Goal: Information Seeking & Learning: Learn about a topic

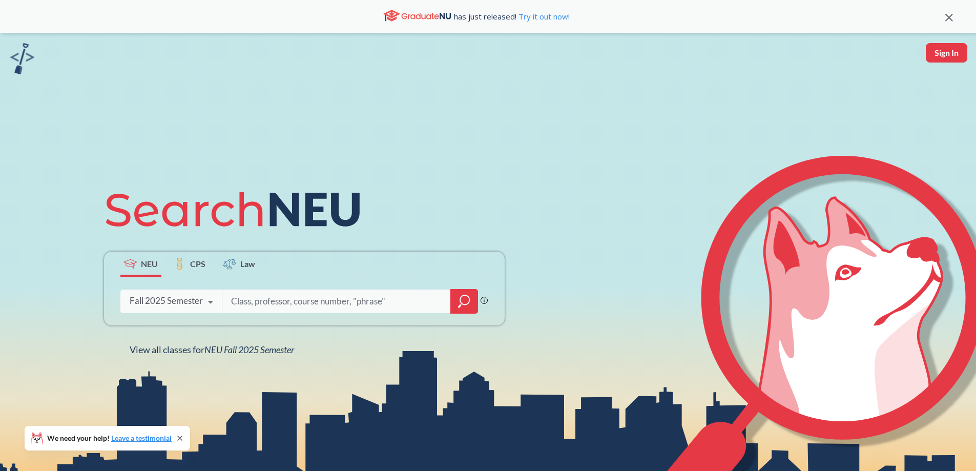
click at [289, 299] on input "search" at bounding box center [336, 301] width 213 height 22
type input "cs5340"
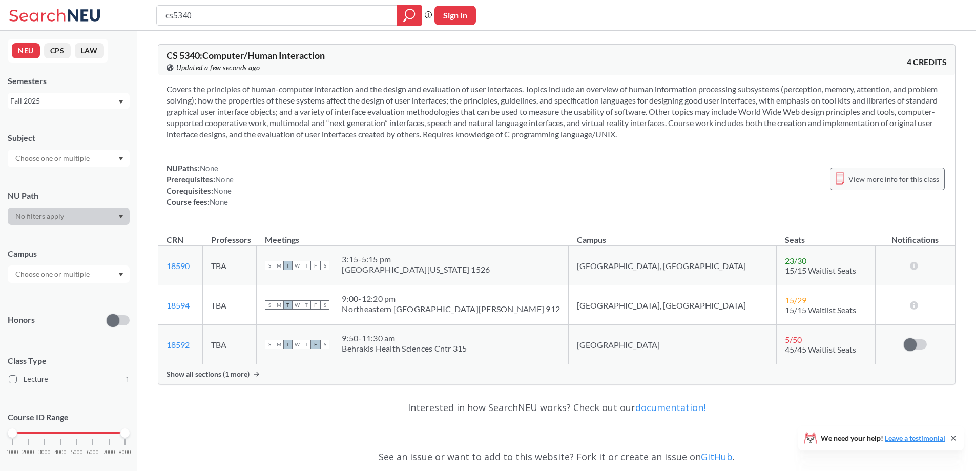
click at [884, 178] on span "View more info for this class" at bounding box center [893, 179] width 91 height 13
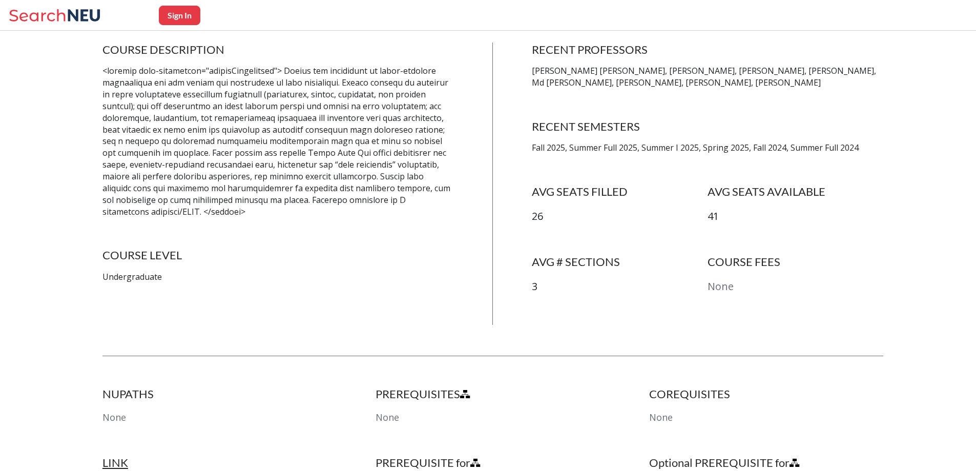
scroll to position [205, 0]
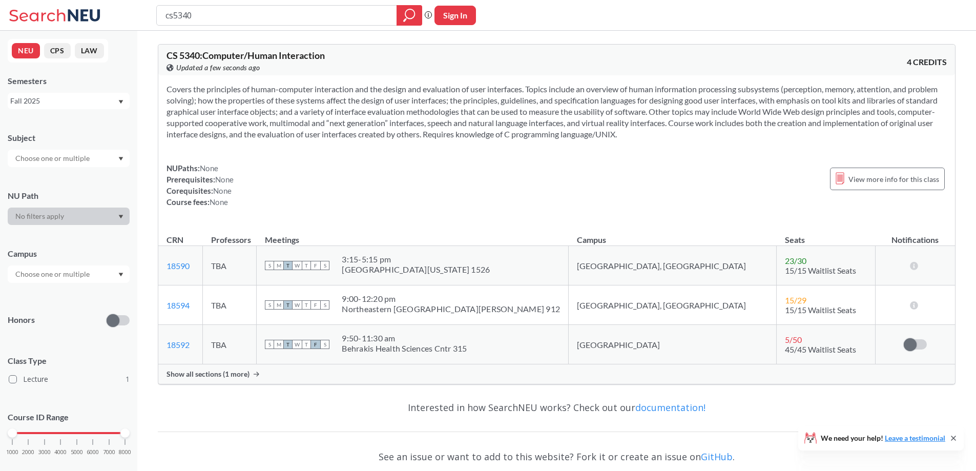
click at [225, 376] on span "Show all sections (1 more)" at bounding box center [207, 373] width 83 height 9
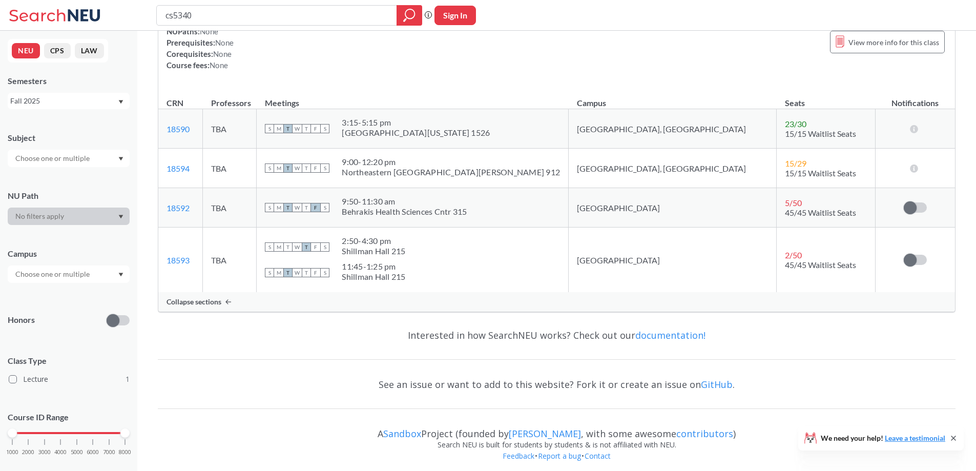
scroll to position [143, 0]
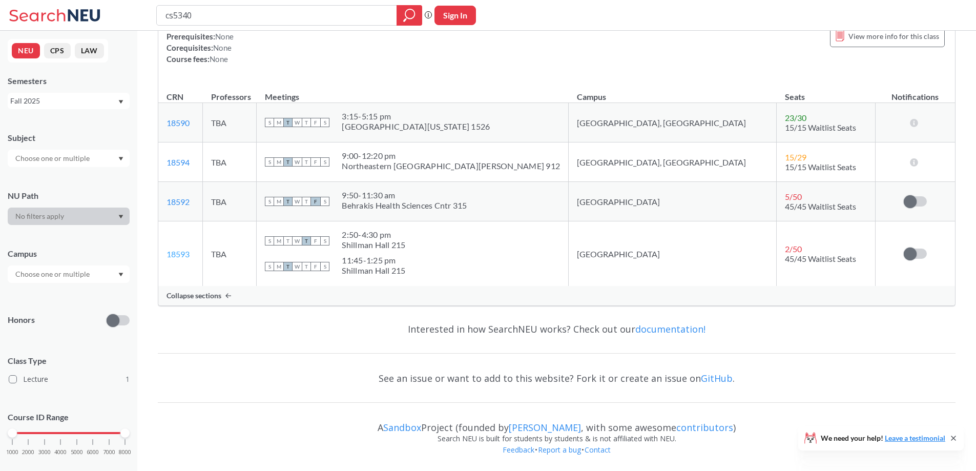
click at [180, 253] on link "18593" at bounding box center [177, 254] width 23 height 10
